Goal: Task Accomplishment & Management: Use online tool/utility

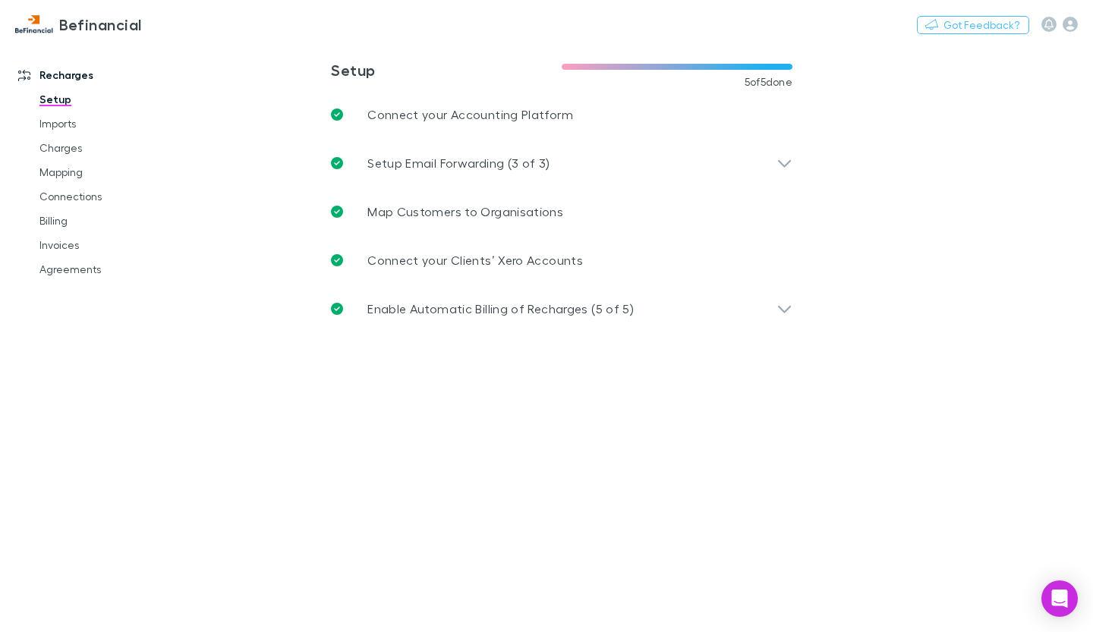
click at [65, 222] on link "Billing" at bounding box center [110, 221] width 172 height 24
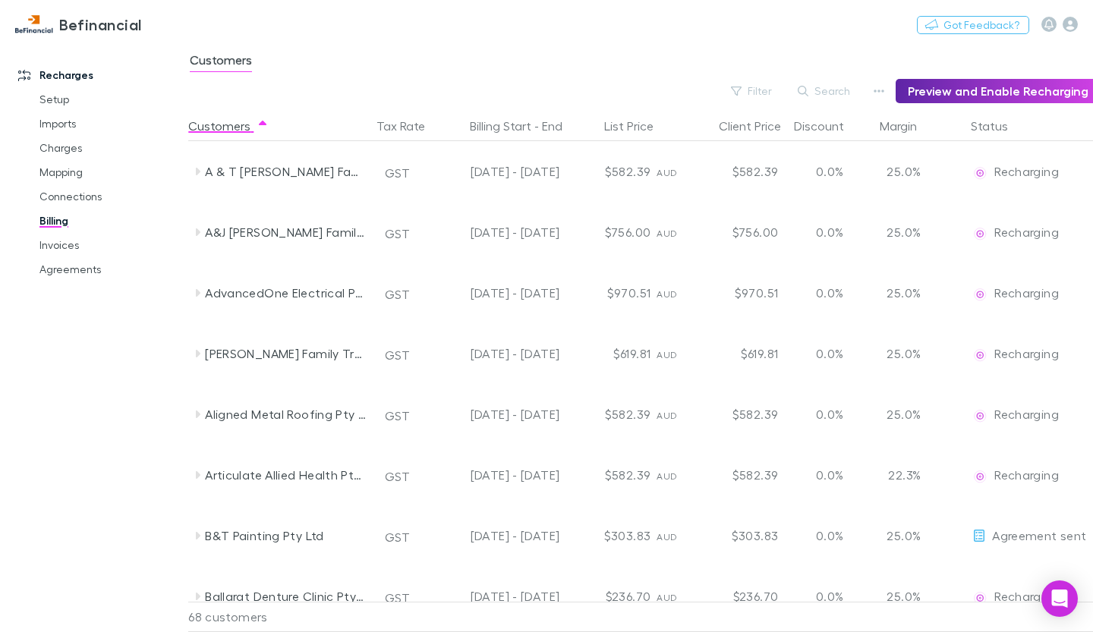
click at [66, 248] on link "Invoices" at bounding box center [110, 245] width 172 height 24
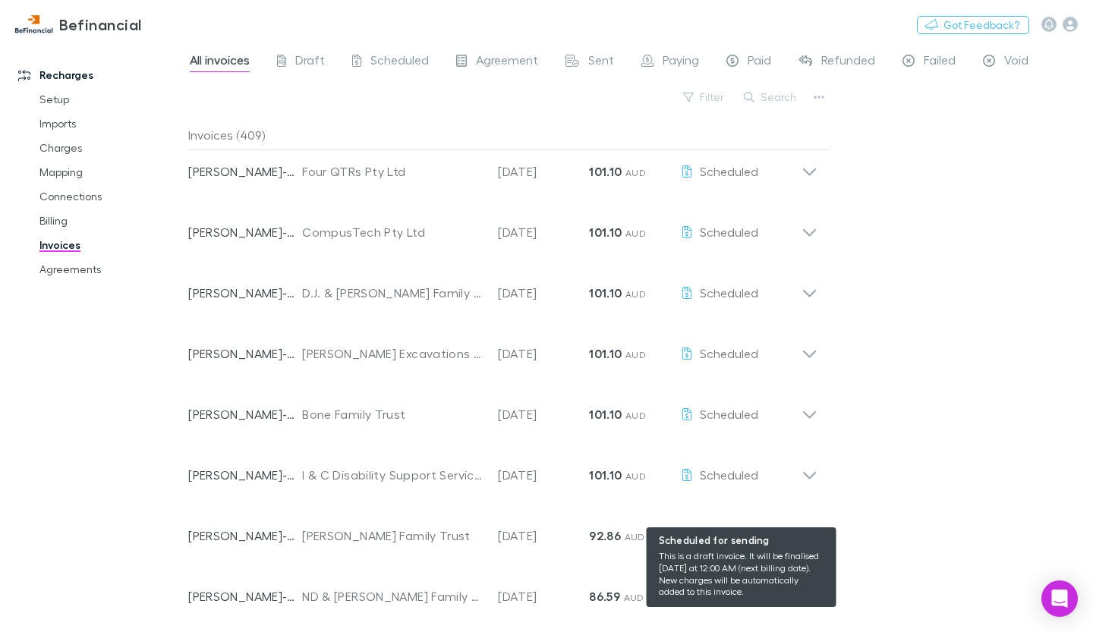
scroll to position [1375, 0]
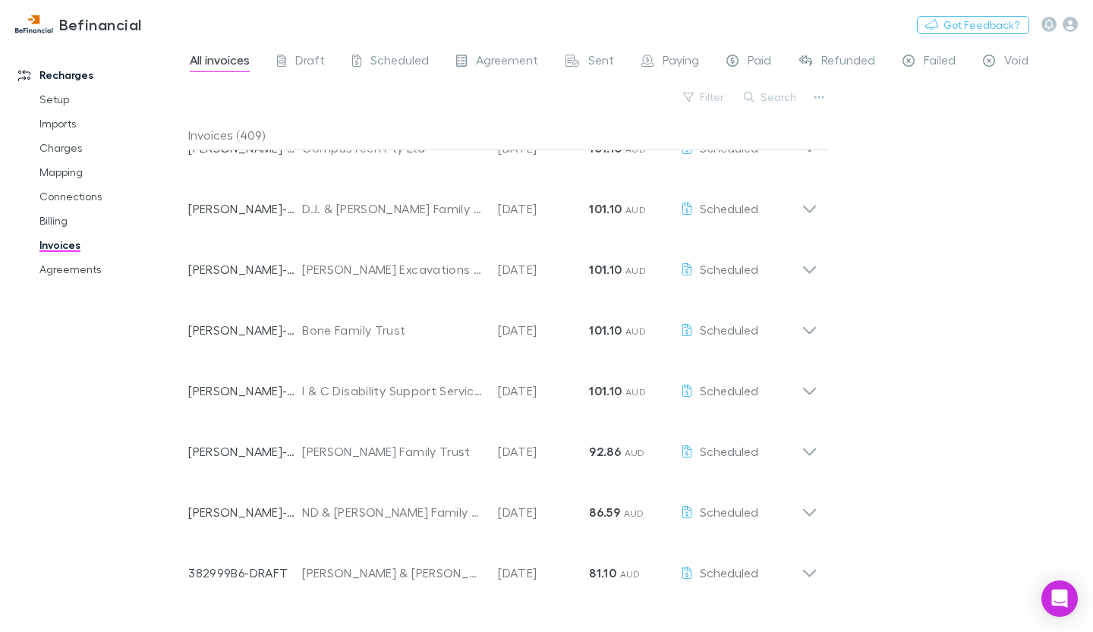
click at [810, 506] on icon at bounding box center [810, 506] width 16 height 30
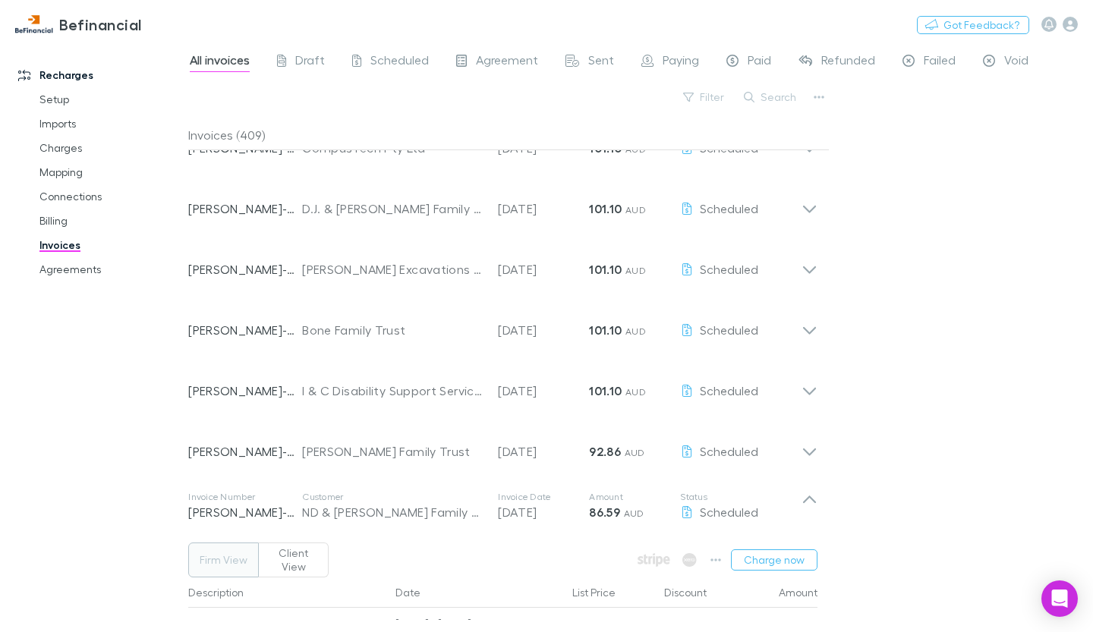
click at [899, 468] on div "All invoices Draft Scheduled Agreement Sent Paying Paid Refunded Failed Void Fi…" at bounding box center [640, 338] width 905 height 590
click at [985, 386] on div "All invoices Draft Scheduled Agreement Sent Paying Paid Refunded Failed Void Fi…" at bounding box center [640, 338] width 905 height 590
click at [859, 519] on div "All invoices Draft Scheduled Agreement Sent Paying Paid Refunded Failed Void Fi…" at bounding box center [640, 338] width 905 height 590
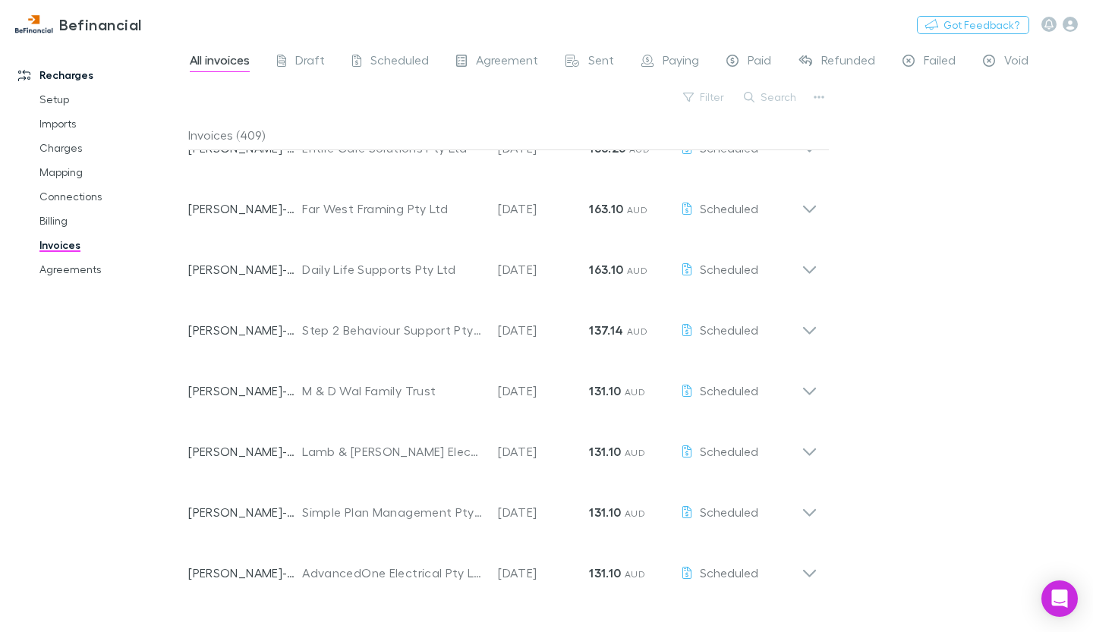
scroll to position [0, 0]
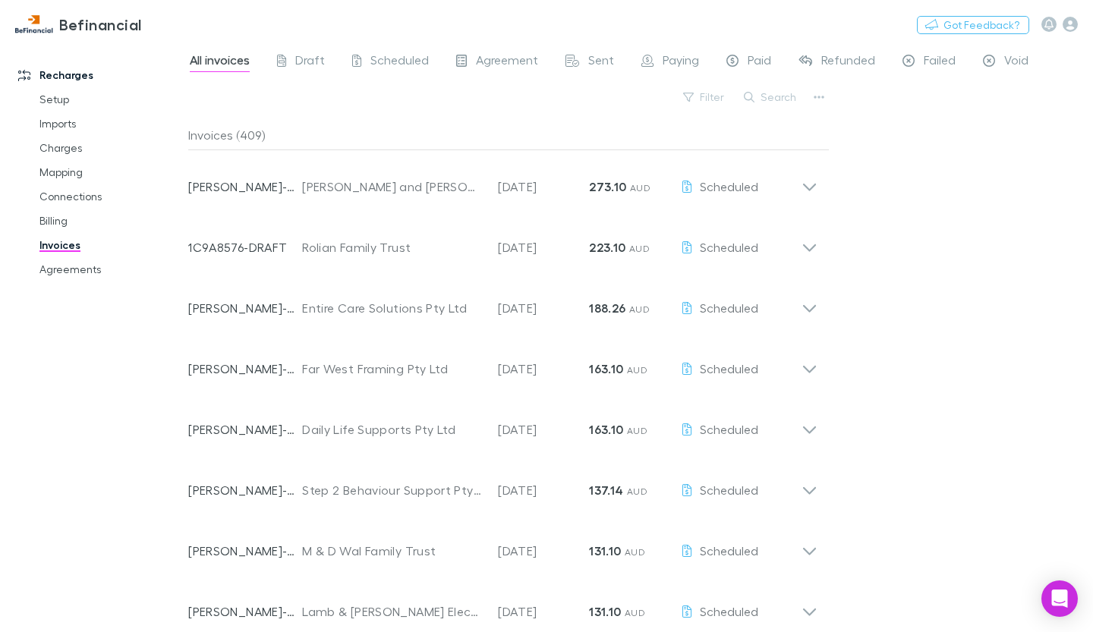
click at [816, 183] on icon at bounding box center [810, 181] width 16 height 30
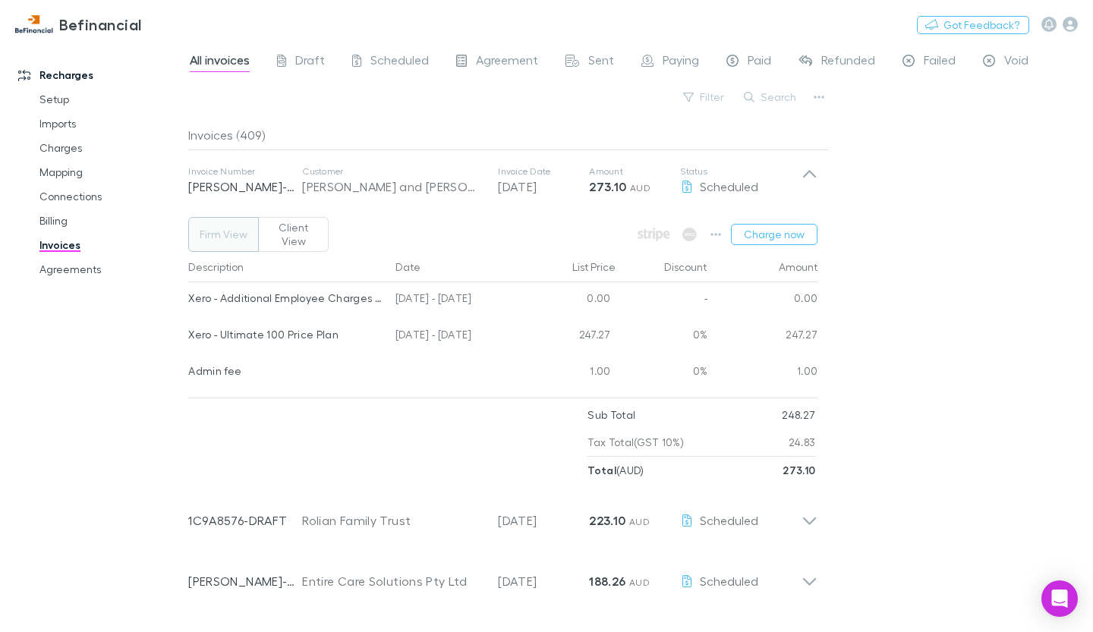
click at [788, 224] on button "Charge now" at bounding box center [774, 234] width 87 height 21
click at [775, 229] on button "Charge now" at bounding box center [774, 234] width 87 height 21
click at [777, 227] on button "Charge now" at bounding box center [774, 234] width 87 height 21
click at [790, 233] on button "Charge now" at bounding box center [774, 234] width 87 height 21
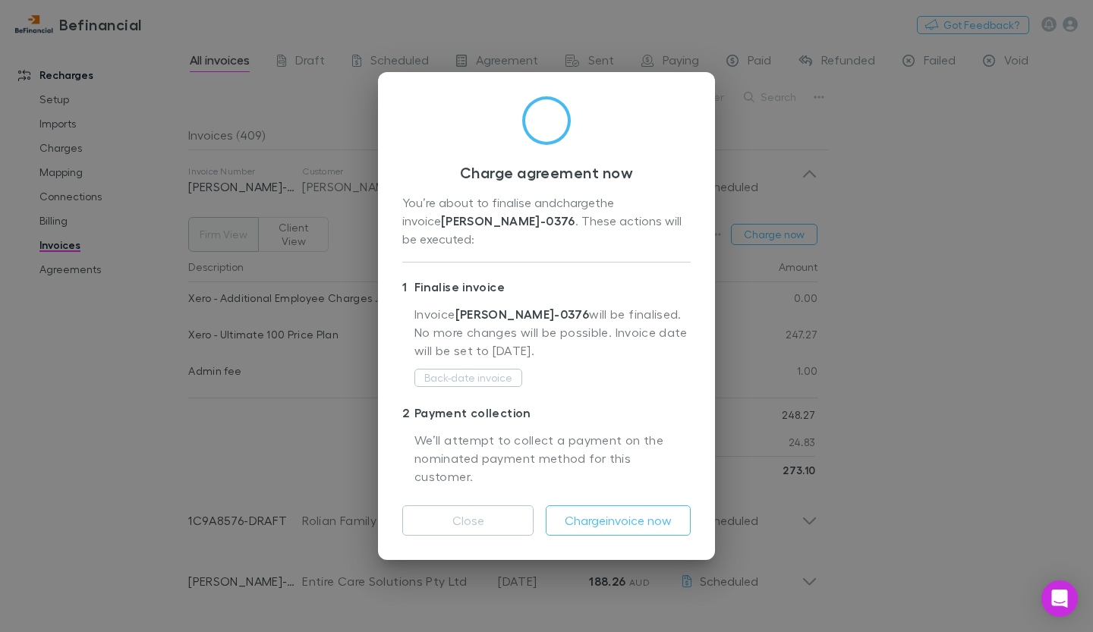
click at [662, 515] on button "Charge invoice now" at bounding box center [618, 521] width 145 height 30
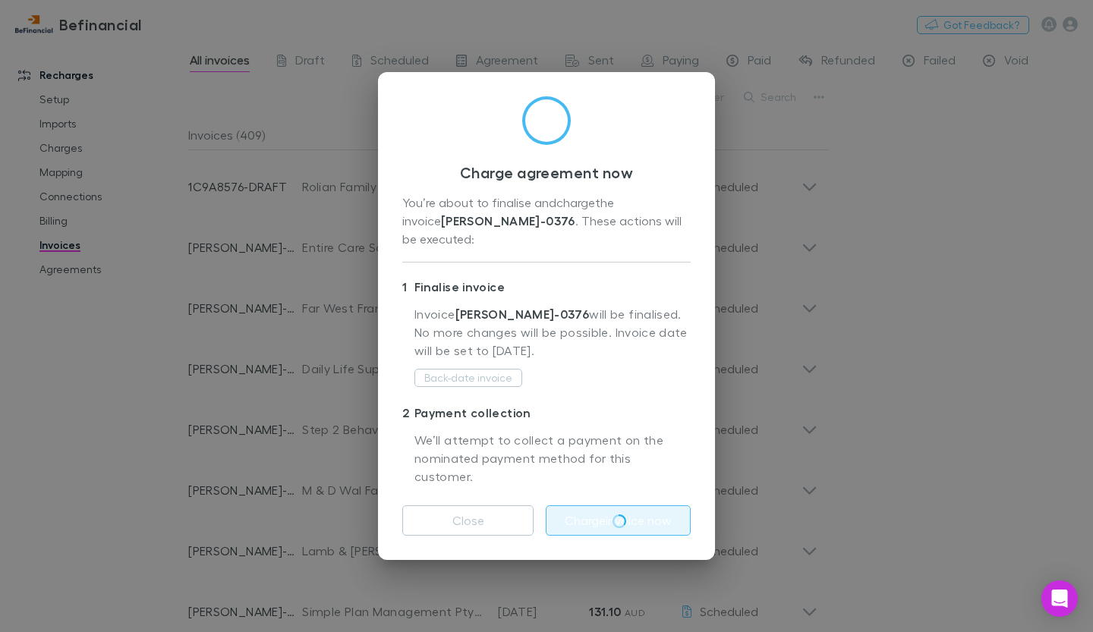
click at [809, 191] on div "Charge agreement now You’re about to finalise and charge the invoice [PERSON_NA…" at bounding box center [546, 316] width 1093 height 632
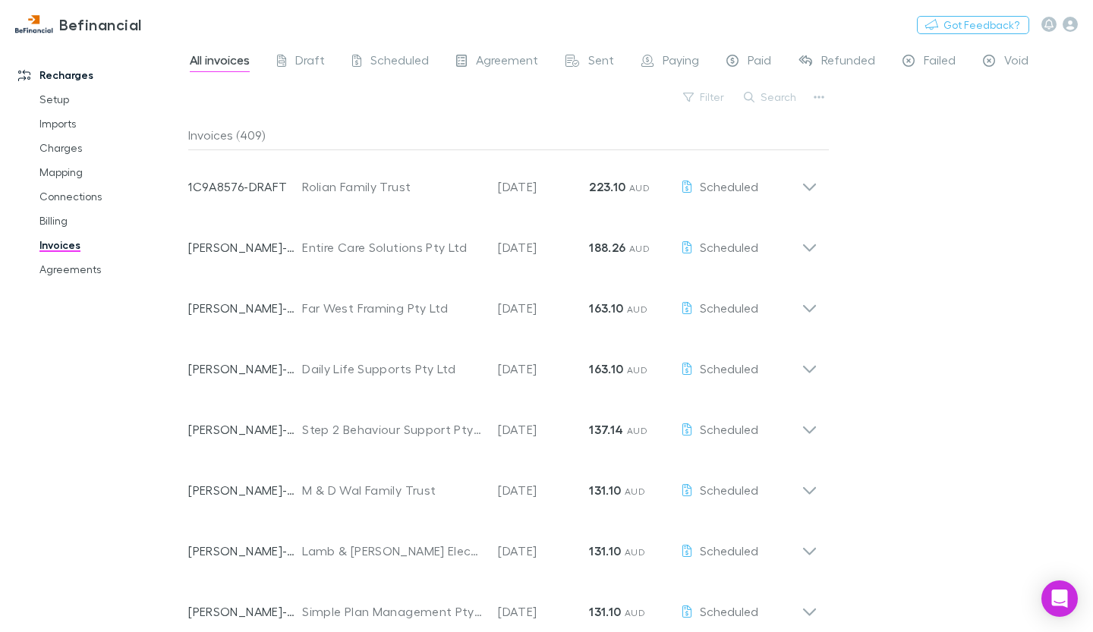
scroll to position [3700, 0]
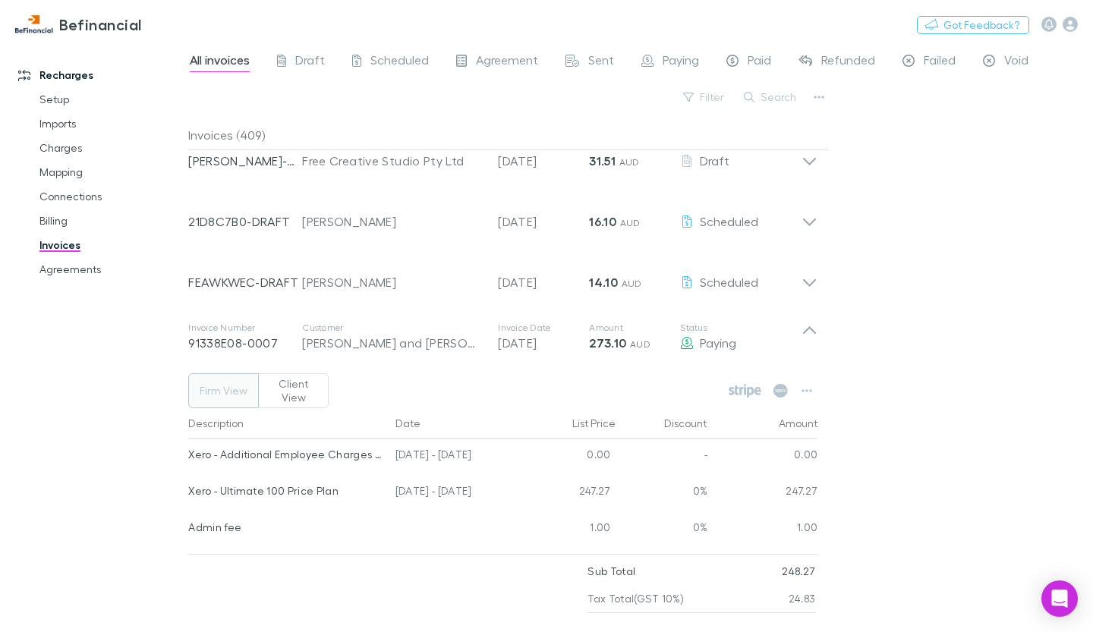
scroll to position [0, 0]
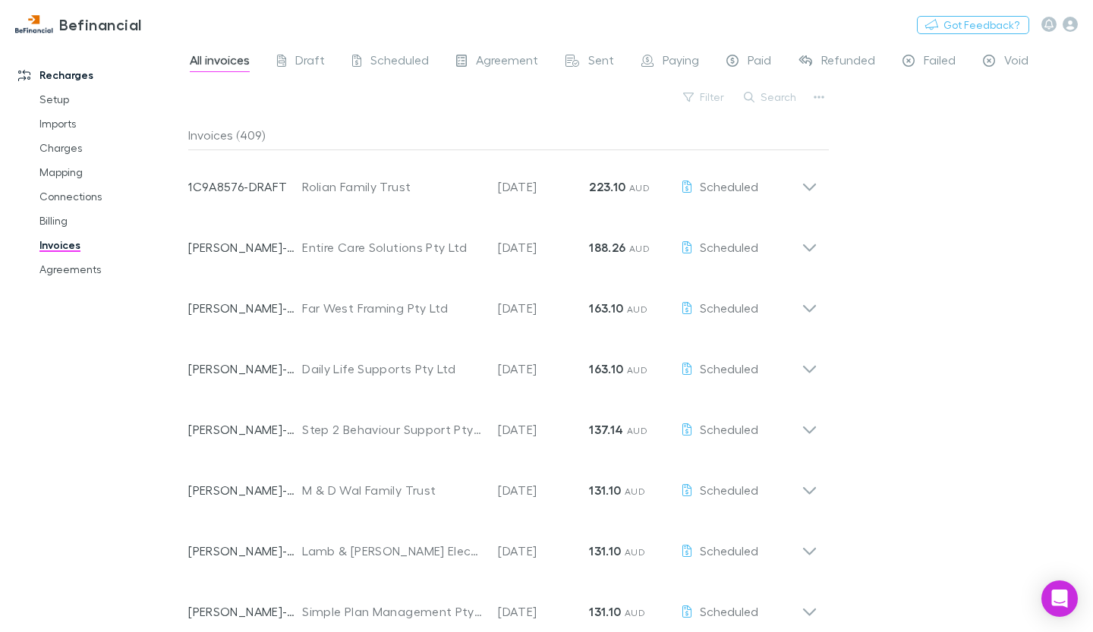
click at [749, 198] on div "Invoice Number 1C9A8576-DRAFT Customer Rolian Family Trust Invoice Date [DATE] …" at bounding box center [494, 180] width 613 height 55
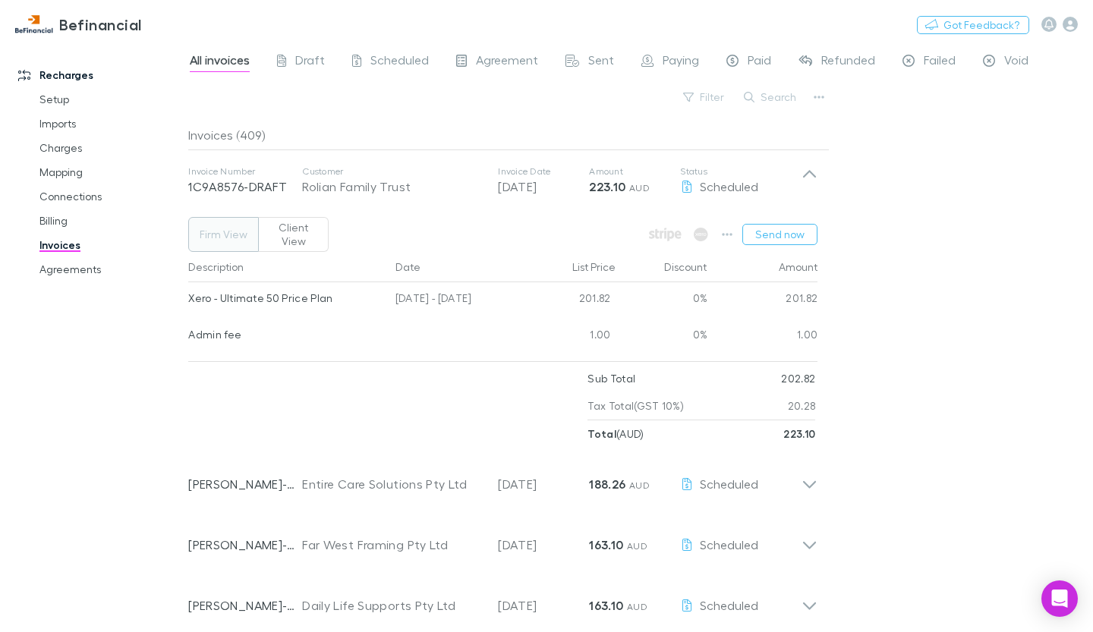
click at [812, 178] on icon at bounding box center [810, 181] width 16 height 30
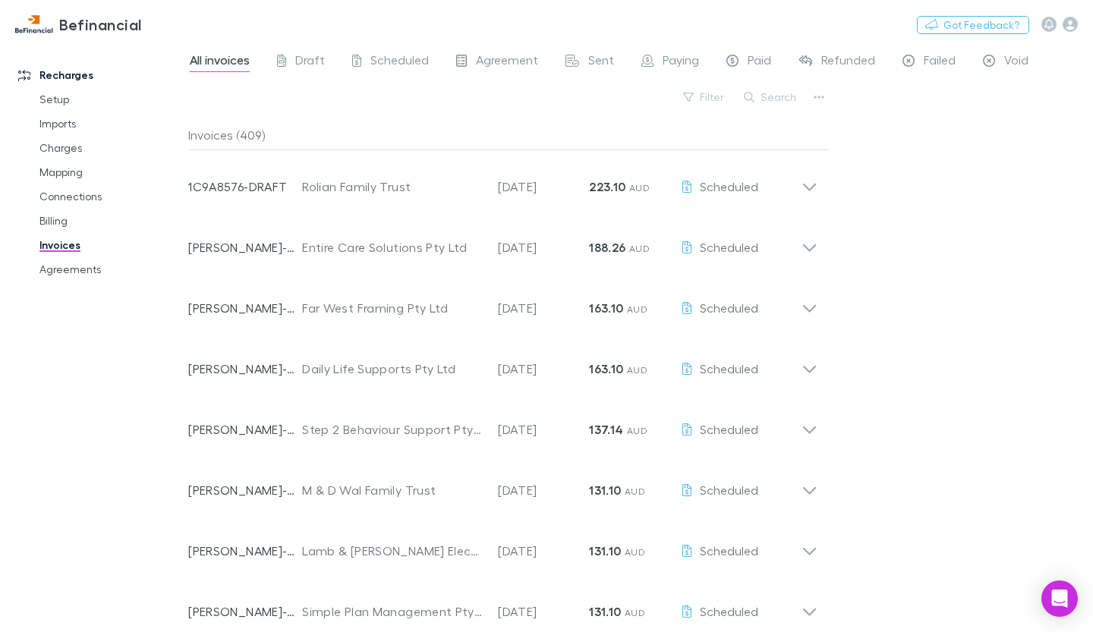
click at [812, 178] on icon at bounding box center [810, 181] width 16 height 30
click at [818, 194] on icon at bounding box center [810, 181] width 16 height 30
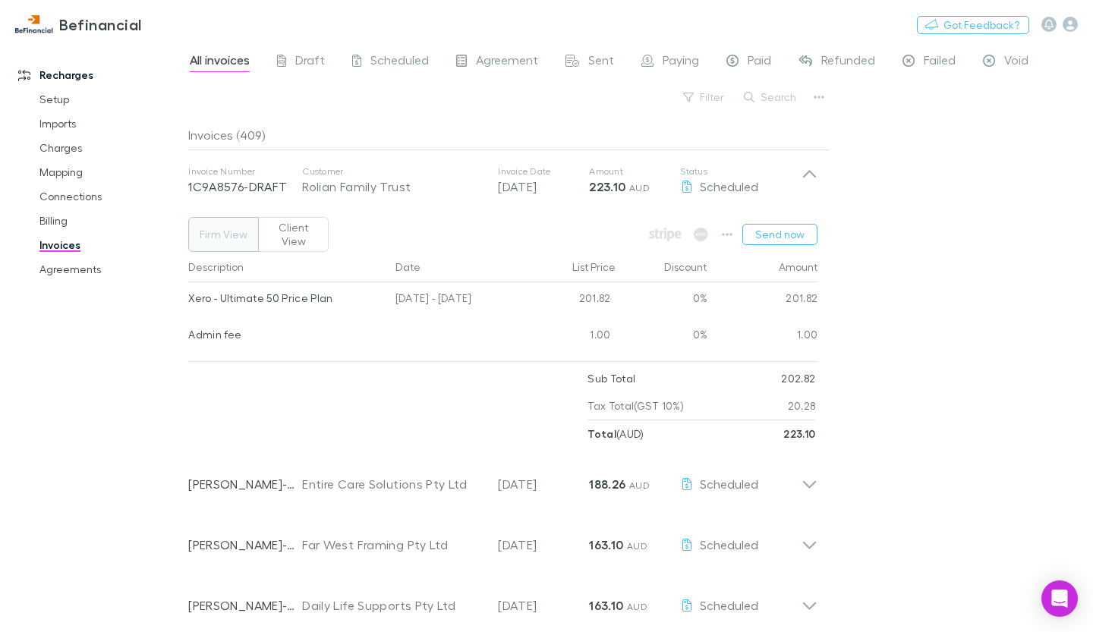
click at [900, 322] on div "All invoices Draft Scheduled Agreement Sent Paying Paid Refunded Failed Void Fi…" at bounding box center [640, 338] width 905 height 590
